Goal: Book appointment/travel/reservation

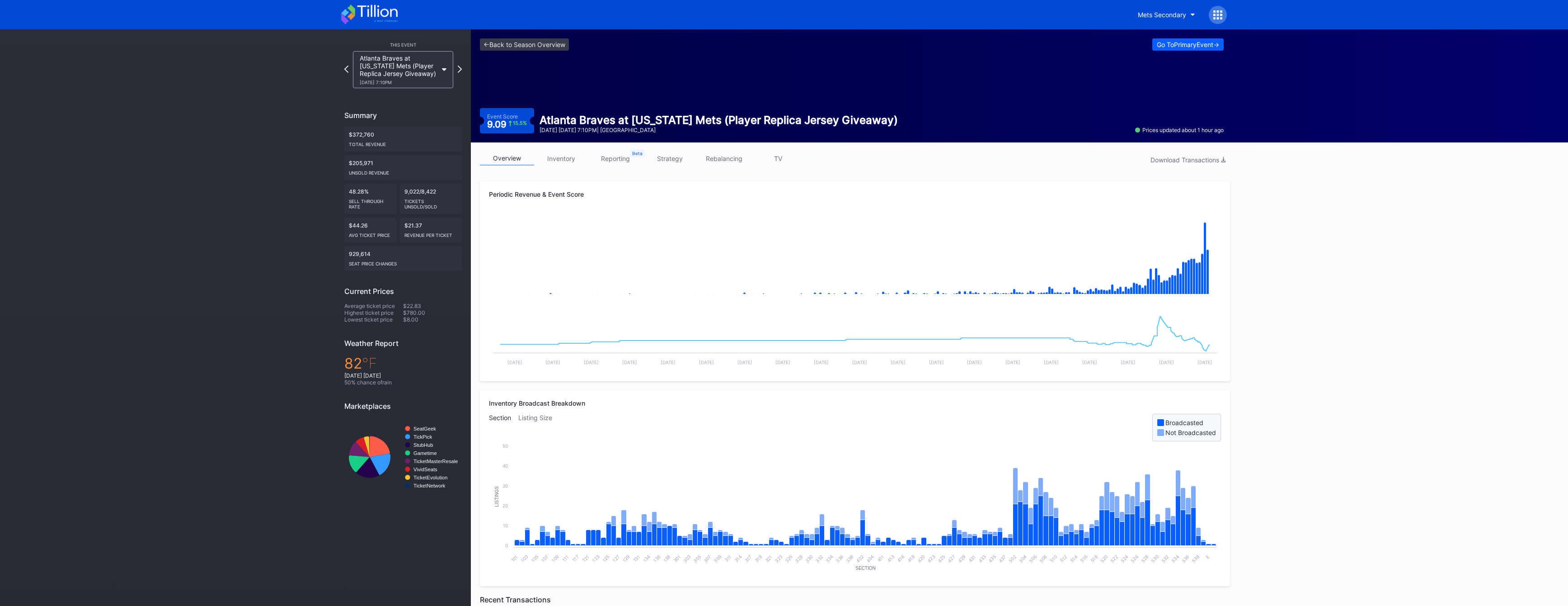
click at [376, 67] on div "Atlanta Braves at [US_STATE] Mets (Player Replica Jersey Giveaway) [DATE] 7:10PM" at bounding box center [398, 70] width 78 height 31
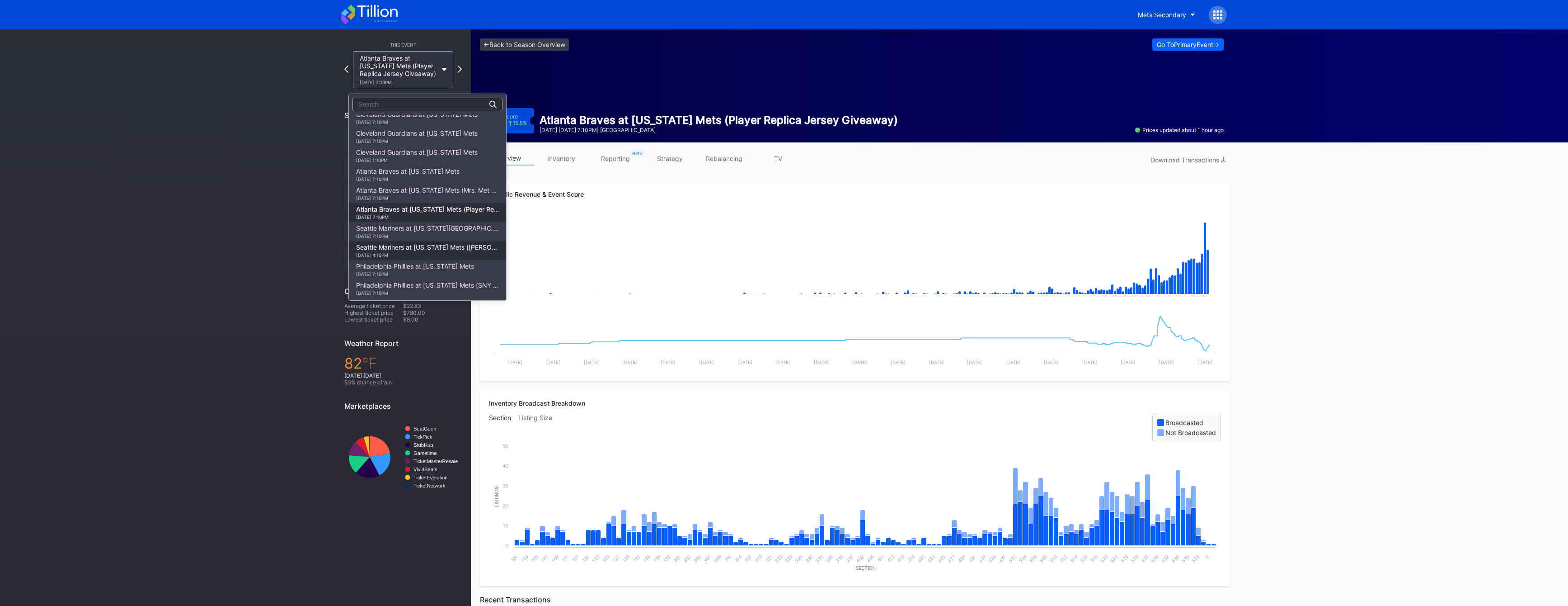
scroll to position [1063, 0]
click at [393, 190] on div "Atlanta Braves at [US_STATE] Mets [DATE] 7:10PM" at bounding box center [408, 182] width 104 height 15
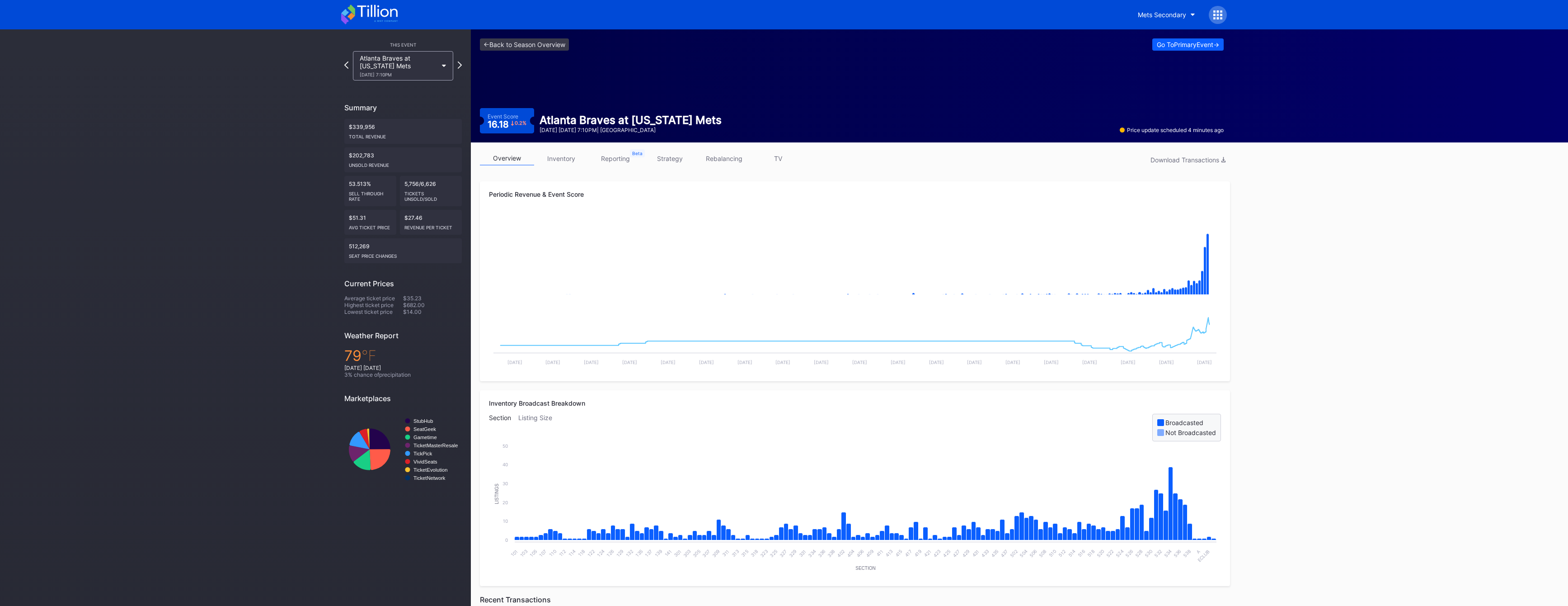
click at [789, 163] on link "TV" at bounding box center [778, 158] width 54 height 14
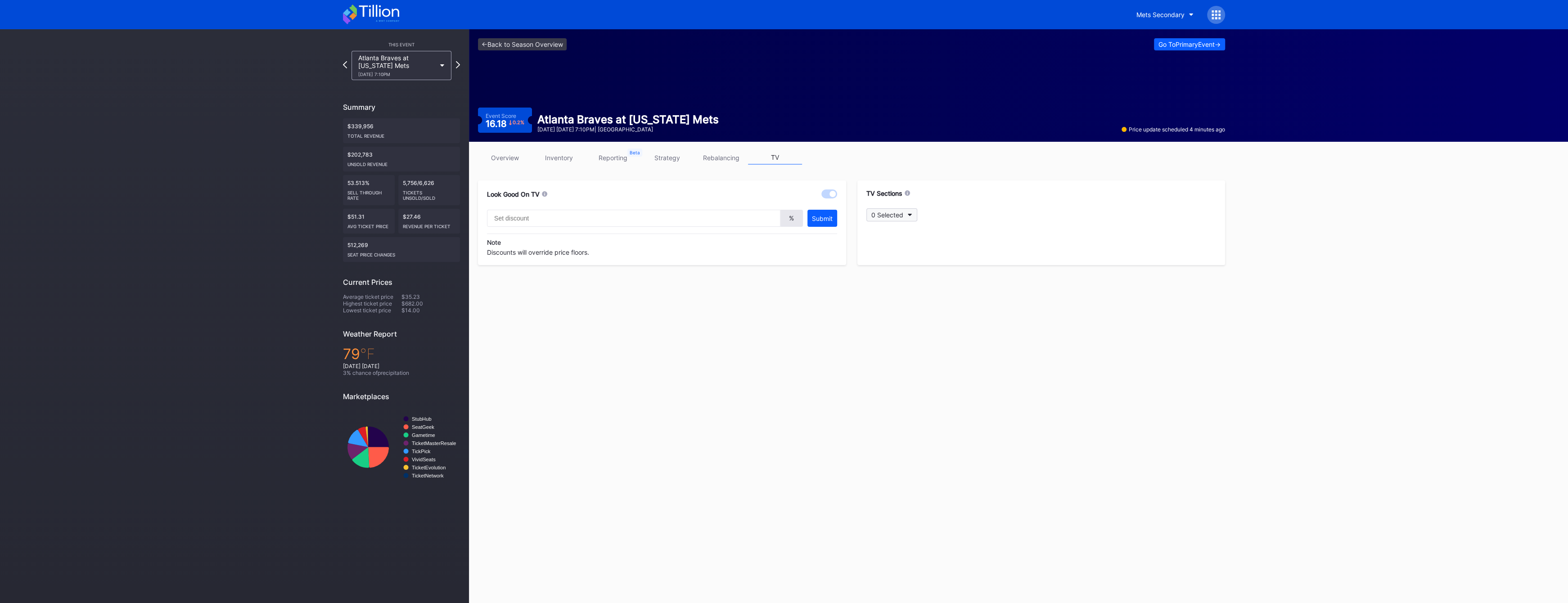
type input "20"
click at [902, 211] on div "0 Selected" at bounding box center [888, 214] width 32 height 7
click at [913, 290] on div "402" at bounding box center [918, 281] width 105 height 18
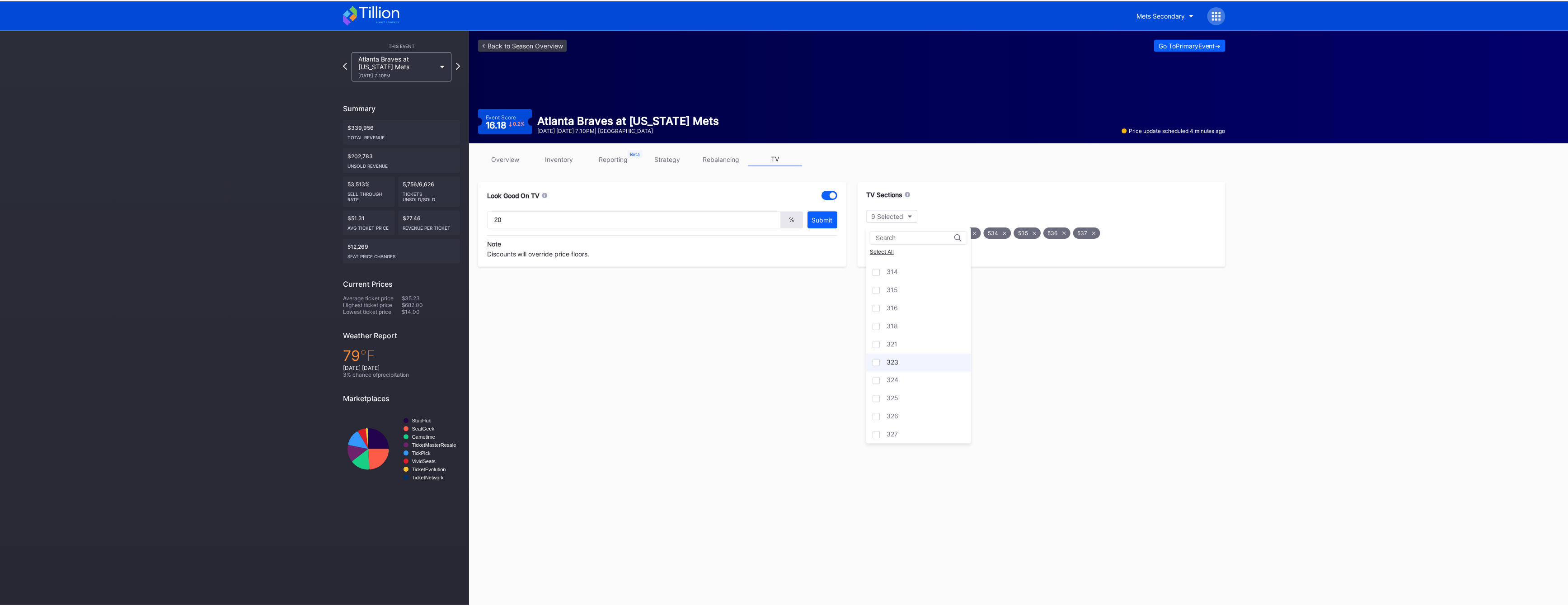
scroll to position [781, 0]
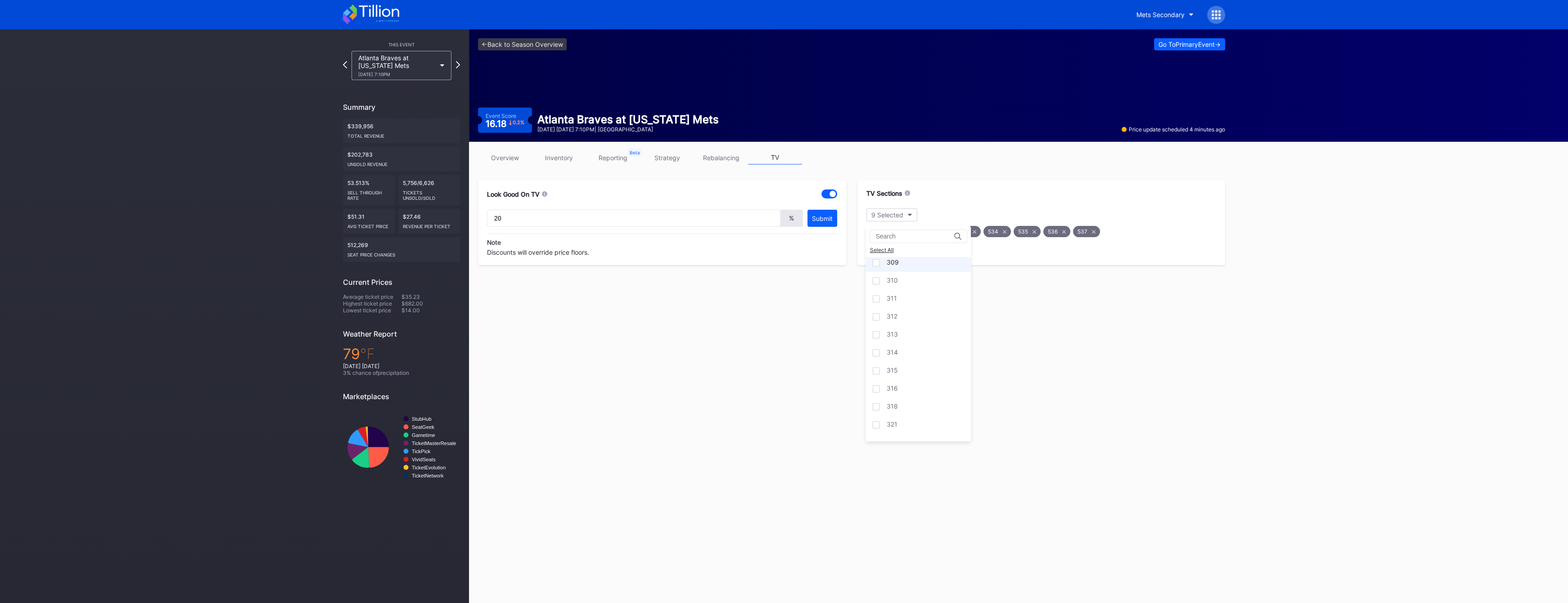
click at [921, 271] on div "309" at bounding box center [918, 263] width 105 height 18
click at [504, 160] on link "overview" at bounding box center [505, 157] width 54 height 14
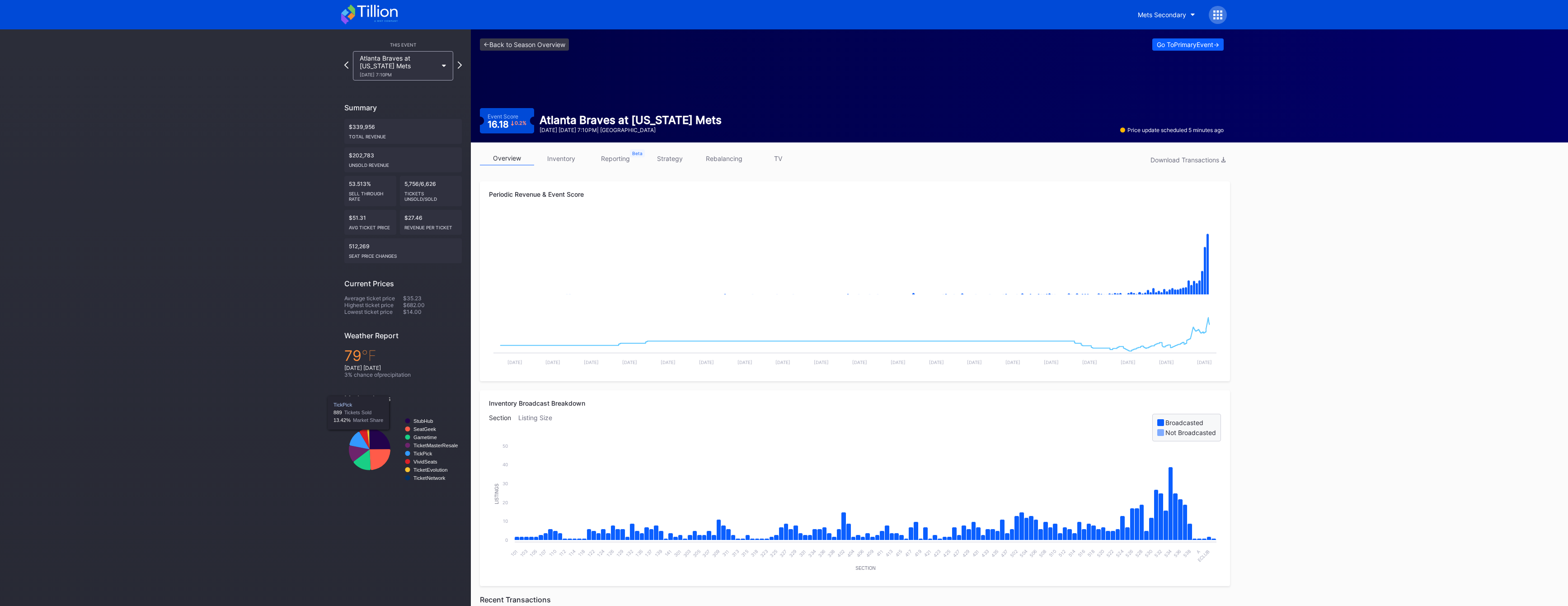
click at [360, 11] on icon at bounding box center [370, 15] width 57 height 20
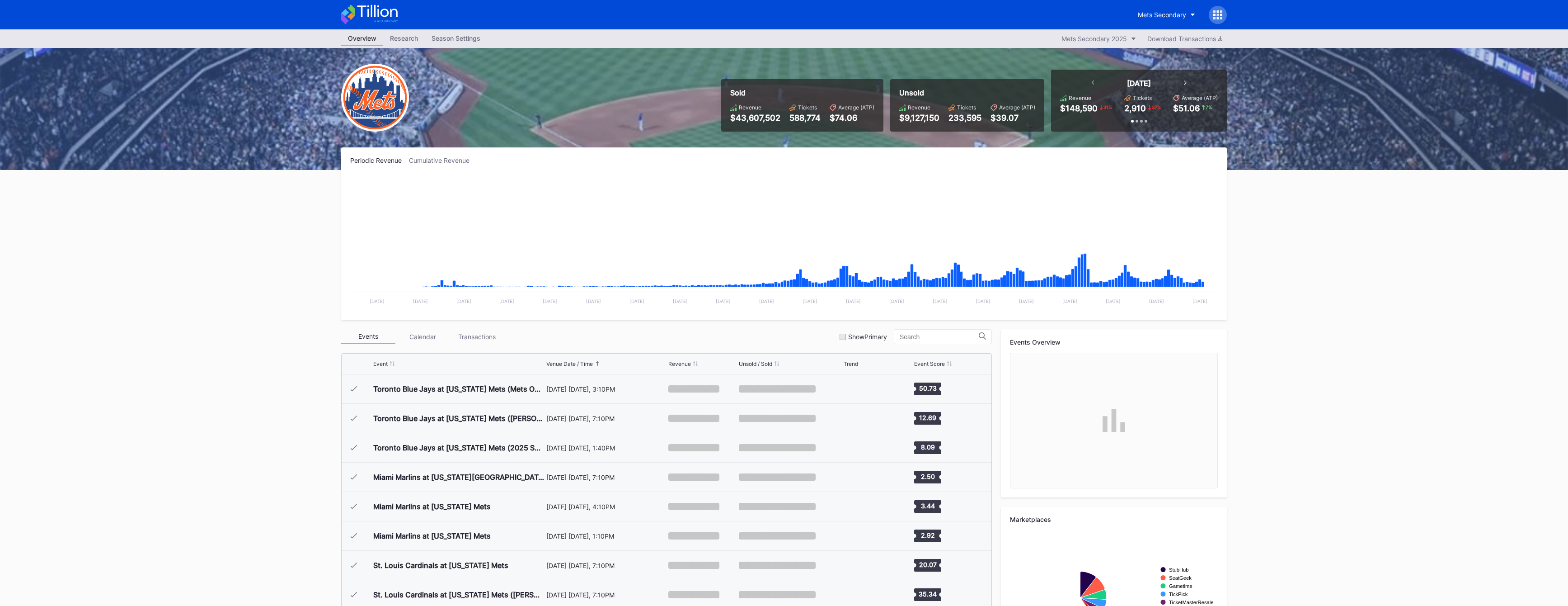
scroll to position [1735, 0]
